Goal: Task Accomplishment & Management: Use online tool/utility

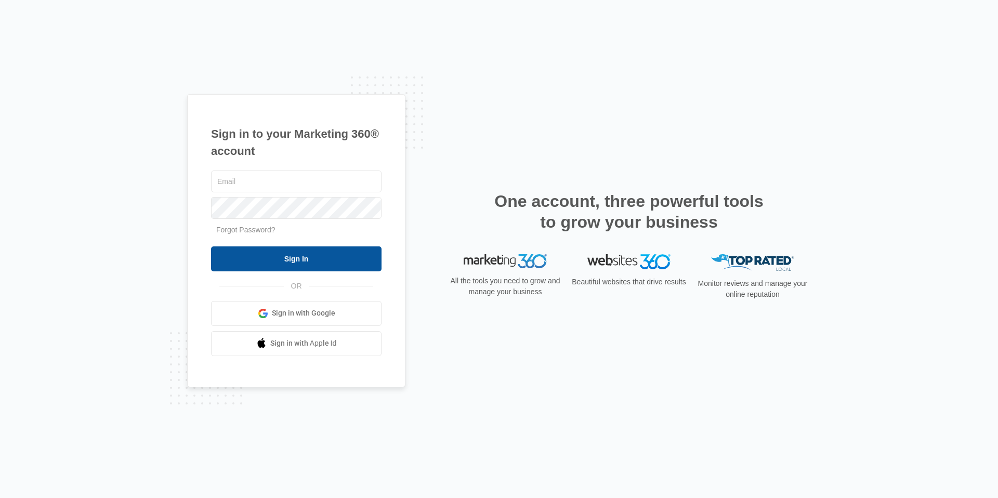
type input "[PERSON_NAME][EMAIL_ADDRESS][PERSON_NAME][DOMAIN_NAME]"
click at [313, 267] on input "Sign In" at bounding box center [296, 258] width 170 height 25
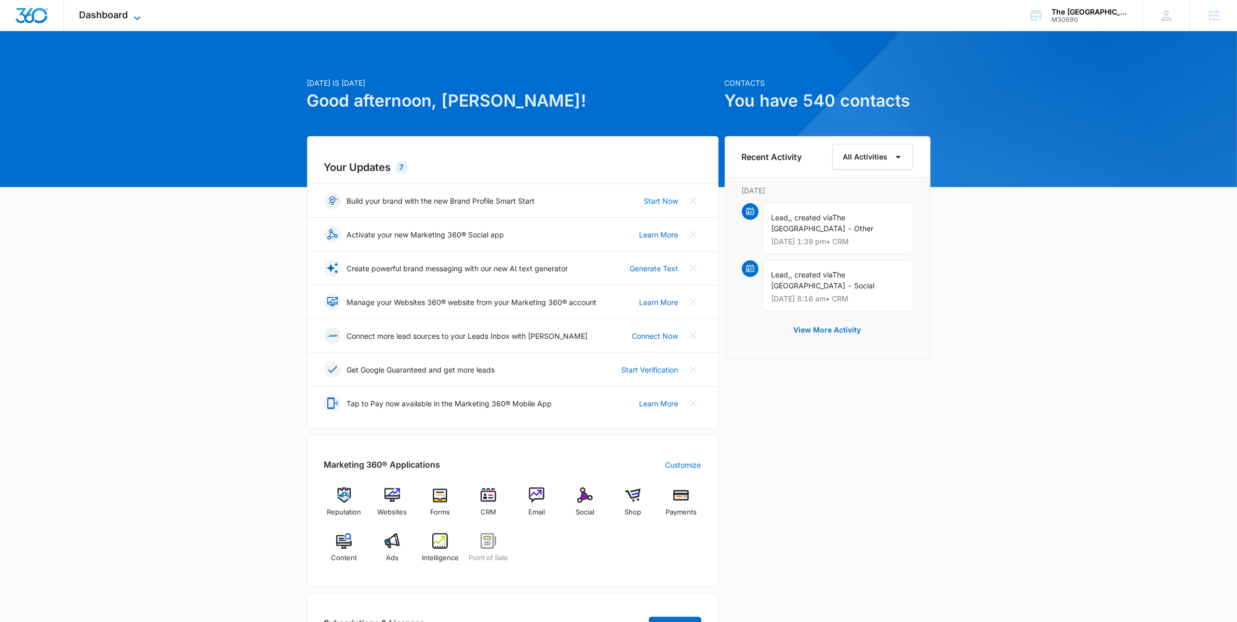
click at [131, 14] on icon at bounding box center [137, 18] width 12 height 12
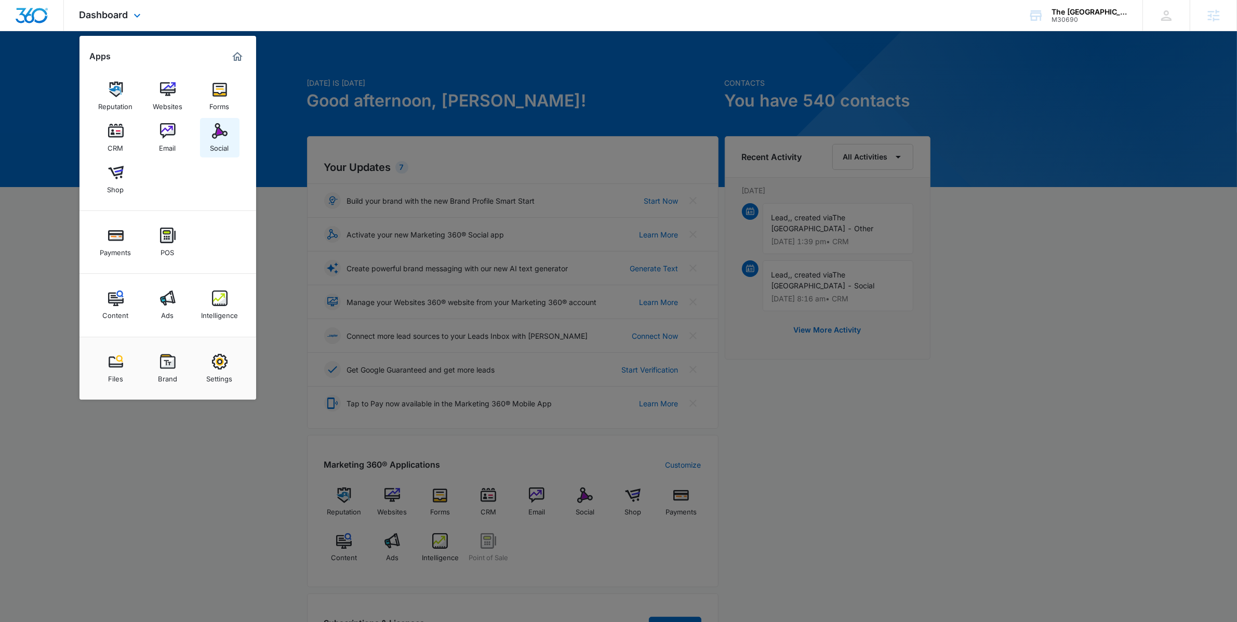
click at [223, 126] on img at bounding box center [220, 131] width 16 height 16
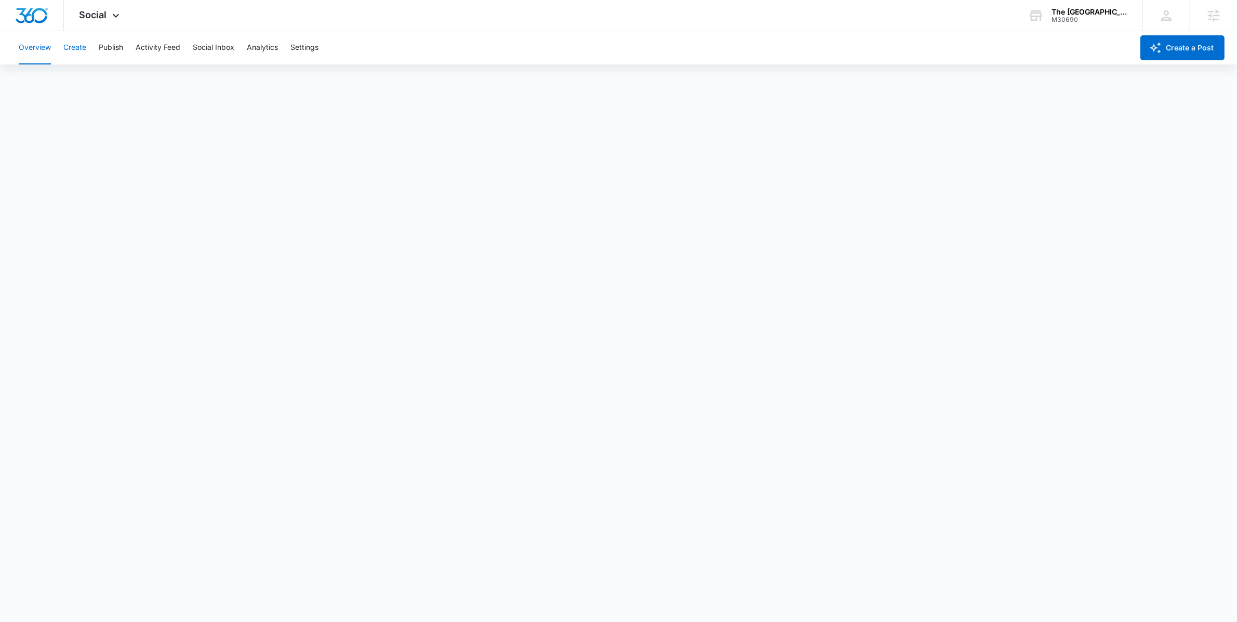
click at [64, 48] on button "Create" at bounding box center [74, 47] width 23 height 33
click at [1099, 14] on div "The New Edge Learning Center" at bounding box center [1090, 12] width 76 height 8
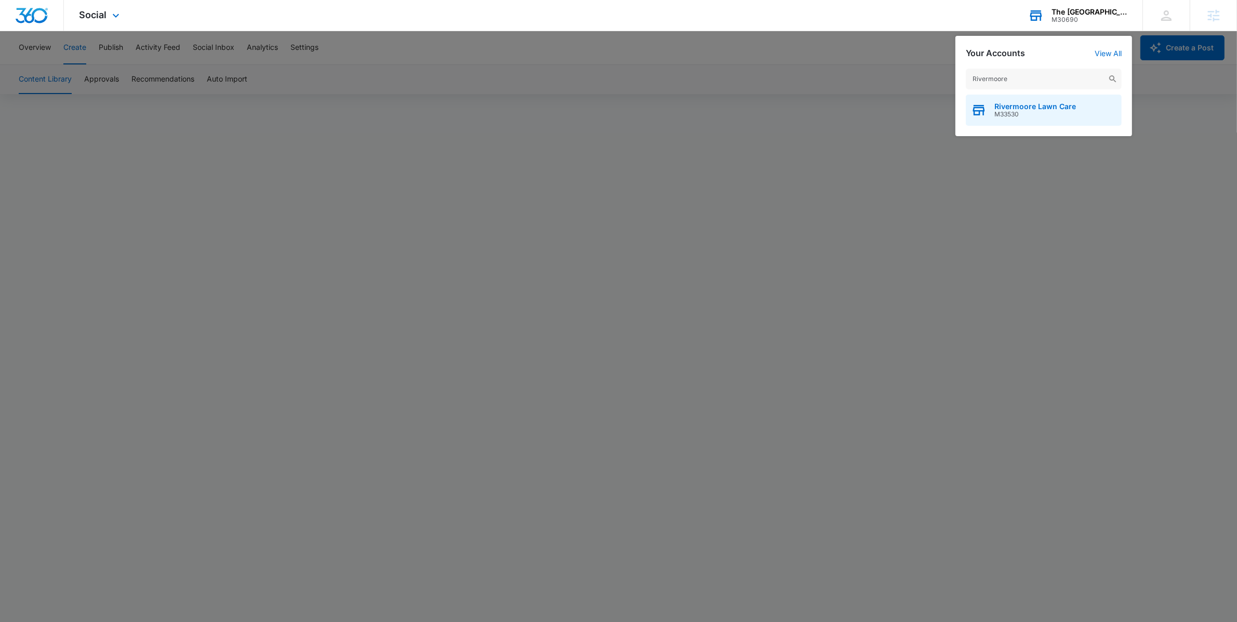
type input "Rivermoore"
click at [1034, 114] on span "M33530" at bounding box center [1036, 114] width 82 height 7
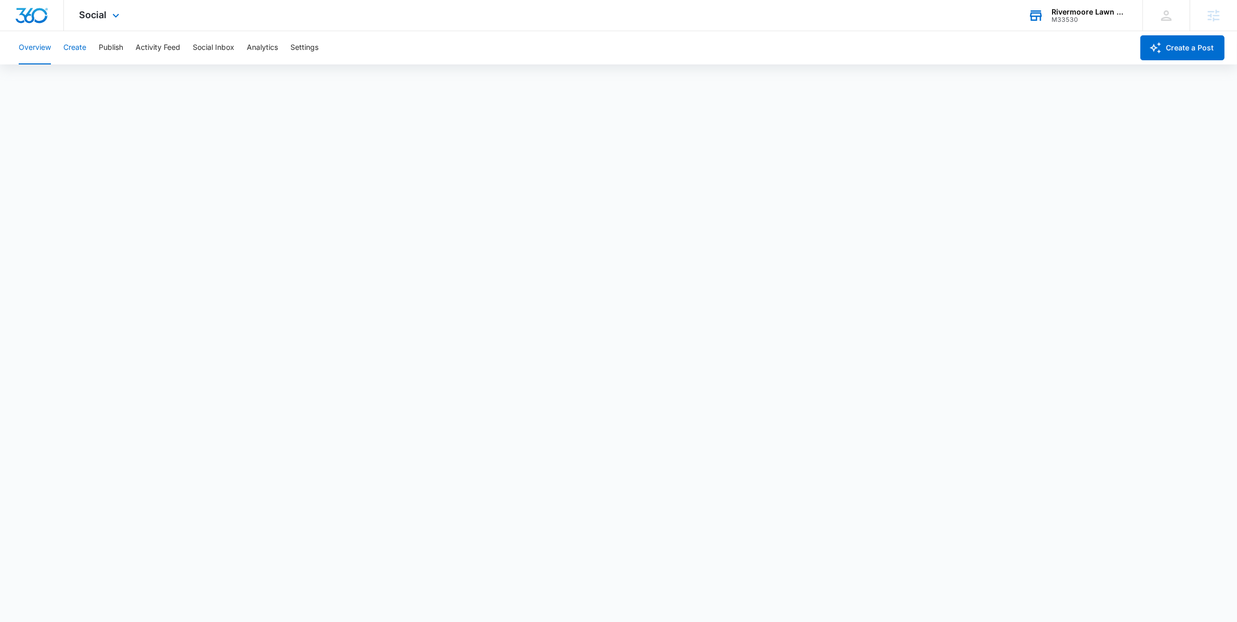
click at [84, 48] on button "Create" at bounding box center [74, 47] width 23 height 33
